Goal: Find specific page/section: Find specific page/section

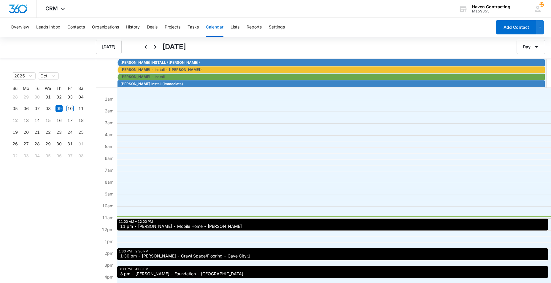
scroll to position [59, 0]
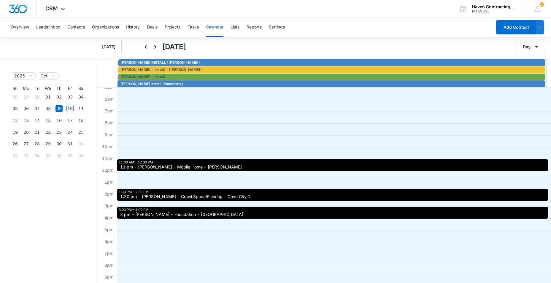
click at [139, 167] on span "11 pm - [PERSON_NAME] - Mobile Home - [PERSON_NAME]" at bounding box center [181, 167] width 122 height 4
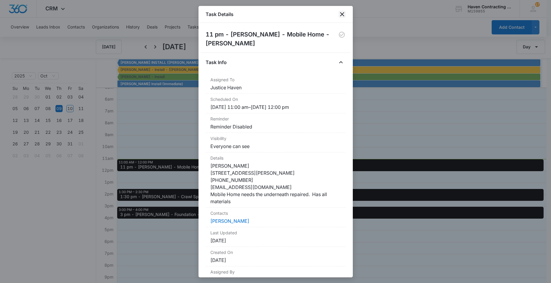
click at [343, 14] on icon "close" at bounding box center [342, 14] width 7 height 7
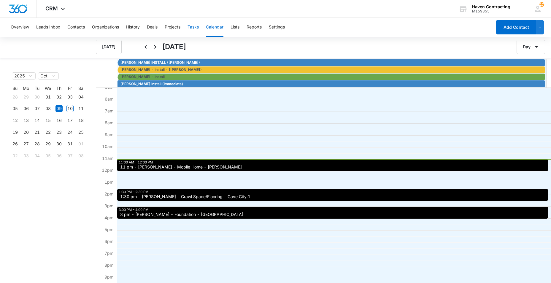
click at [192, 29] on button "Tasks" at bounding box center [193, 27] width 11 height 19
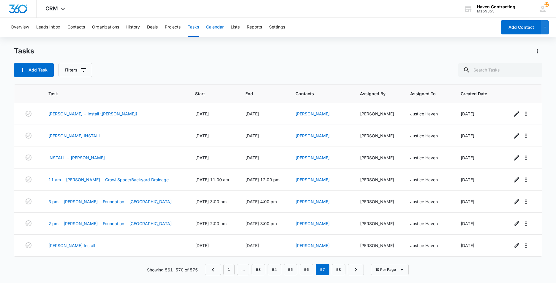
click at [213, 28] on button "Calendar" at bounding box center [215, 27] width 18 height 19
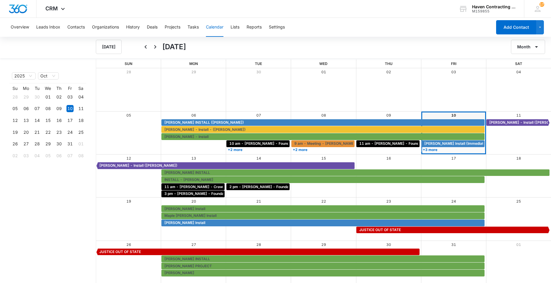
scroll to position [1, 0]
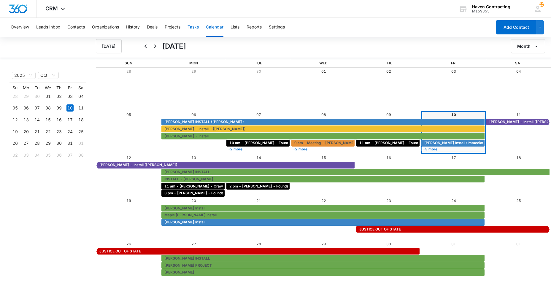
click at [200, 25] on div "Overview Leads Inbox Contacts Organizations History Deals Projects Tasks Calend…" at bounding box center [249, 27] width 485 height 19
click at [195, 27] on button "Tasks" at bounding box center [193, 27] width 11 height 19
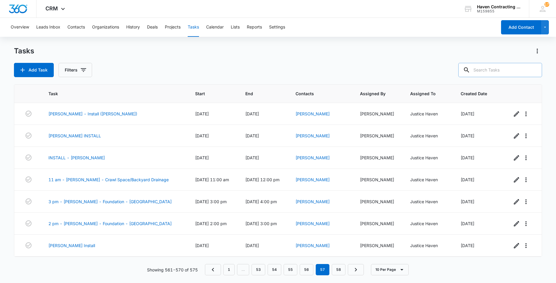
click at [483, 73] on input "text" at bounding box center [500, 70] width 84 height 14
type input "[PERSON_NAME]"
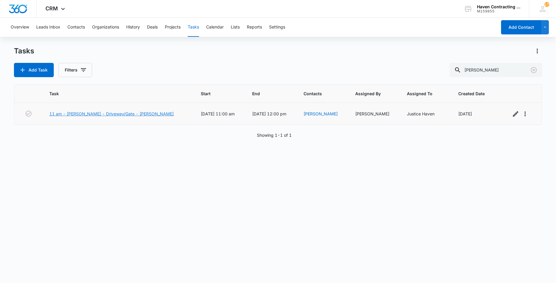
click at [86, 115] on link "11 am - [PERSON_NAME] - Driveway/Gate - [PERSON_NAME]" at bounding box center [111, 114] width 124 height 6
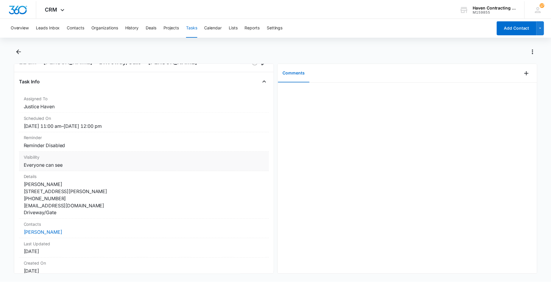
scroll to position [30, 0]
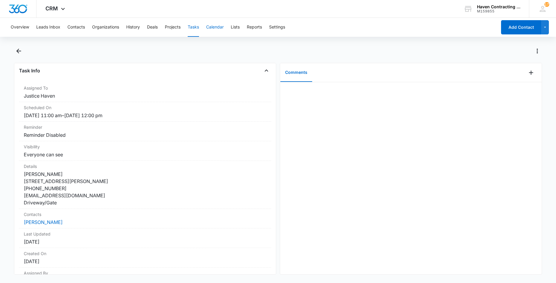
click at [214, 27] on button "Calendar" at bounding box center [215, 27] width 18 height 19
